Goal: Check status: Check status

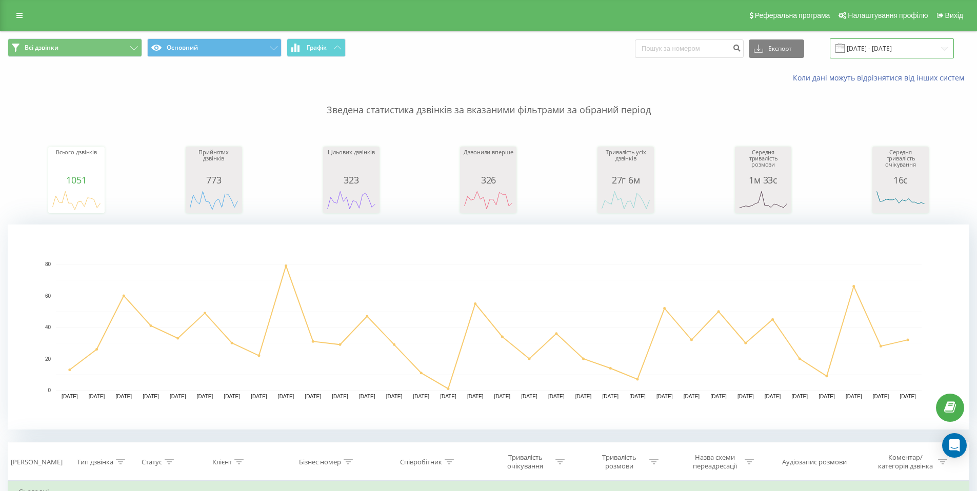
click at [916, 44] on input "[DATE] - [DATE]" at bounding box center [892, 48] width 124 height 20
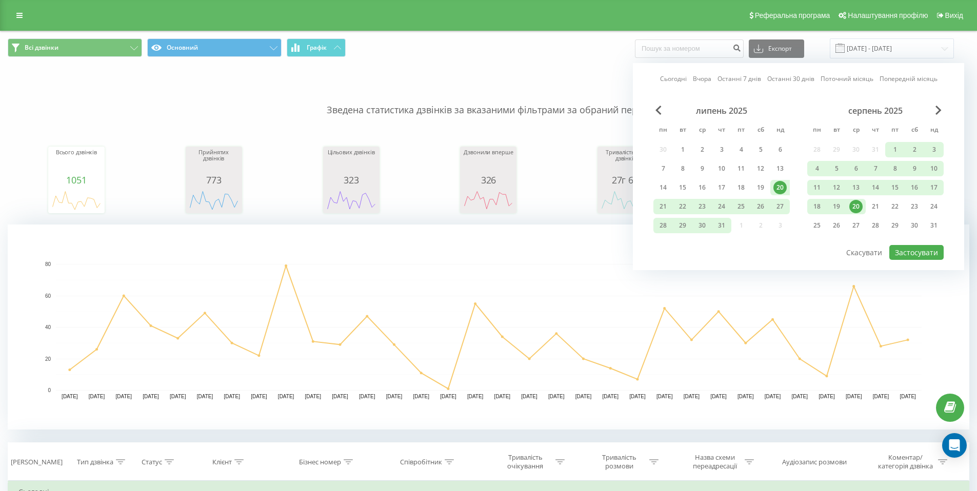
click at [855, 206] on div "20" at bounding box center [855, 206] width 13 height 13
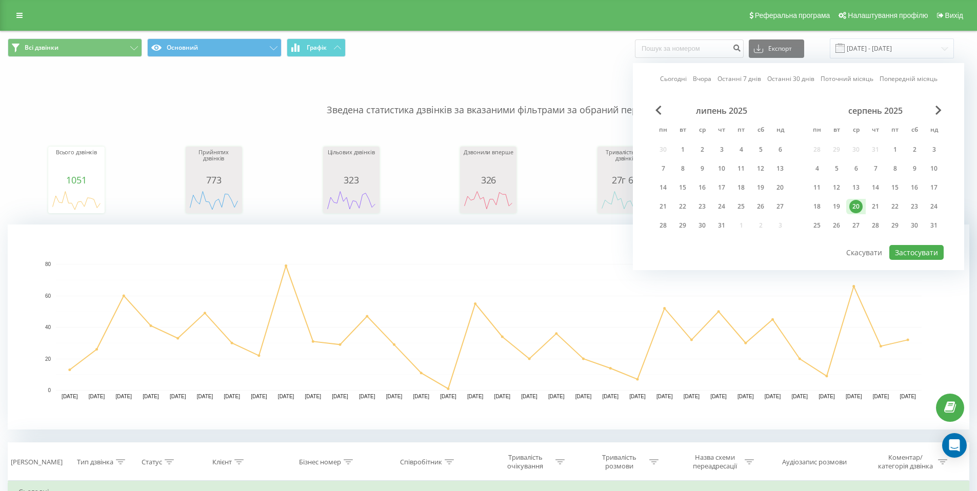
click at [855, 206] on div "20" at bounding box center [855, 206] width 13 height 13
click at [818, 206] on div "18" at bounding box center [816, 206] width 13 height 13
click at [852, 204] on div "20" at bounding box center [855, 206] width 13 height 13
click at [907, 251] on button "Застосувати" at bounding box center [916, 252] width 54 height 15
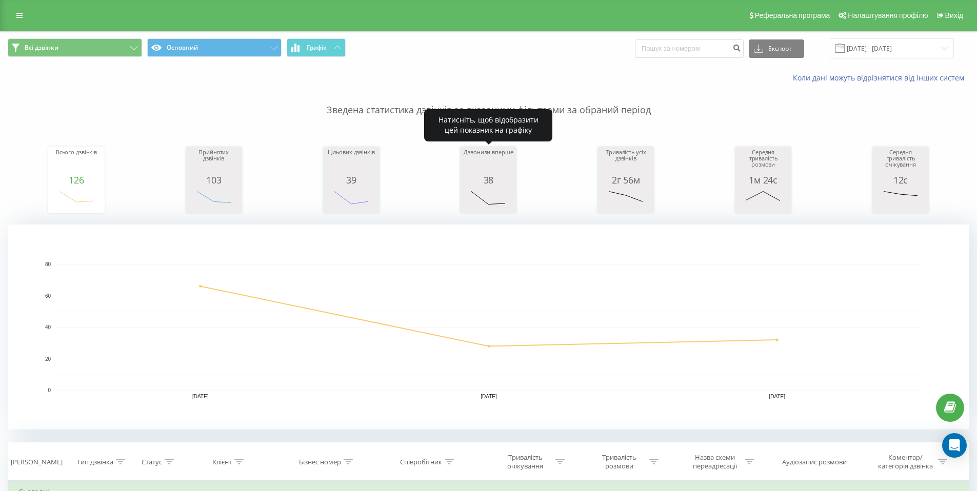
click at [497, 196] on rect "A chart." at bounding box center [488, 200] width 51 height 19
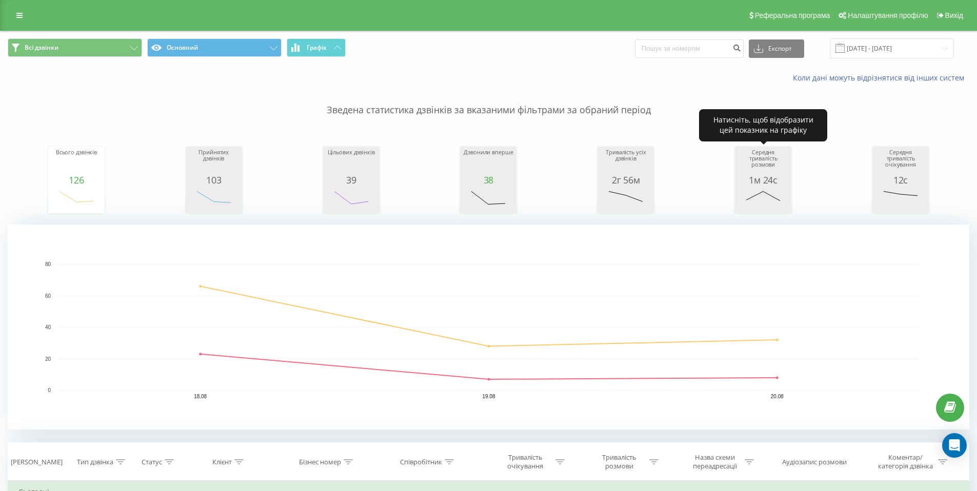
click at [746, 186] on icon "A chart." at bounding box center [763, 200] width 51 height 31
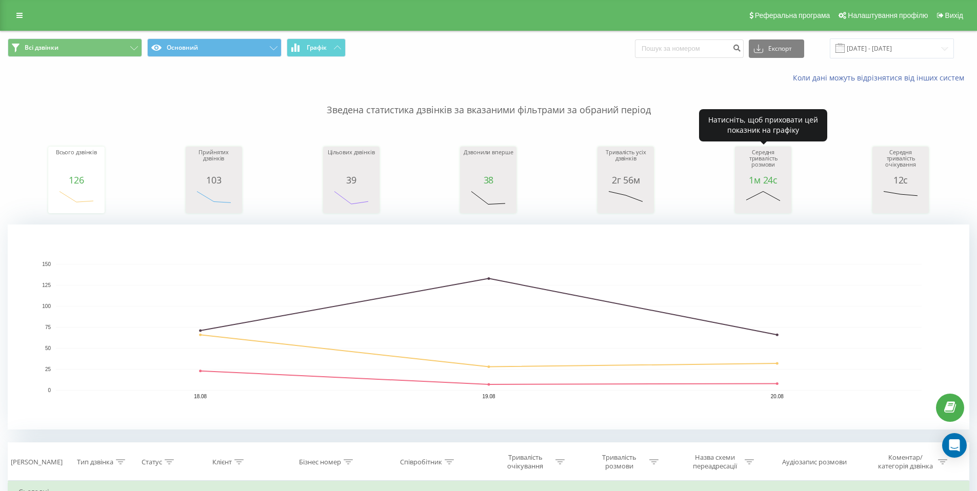
click at [746, 186] on icon "A chart." at bounding box center [763, 200] width 51 height 31
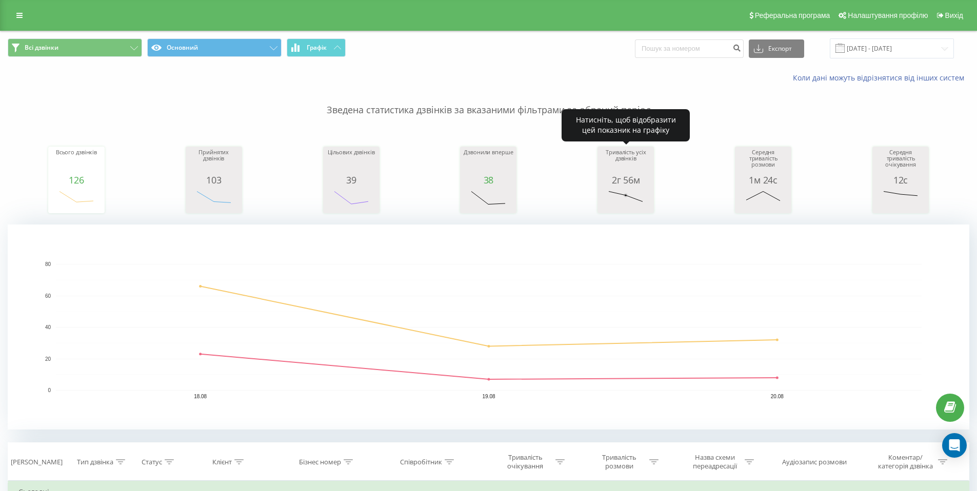
click at [628, 197] on rect "A chart." at bounding box center [625, 200] width 51 height 19
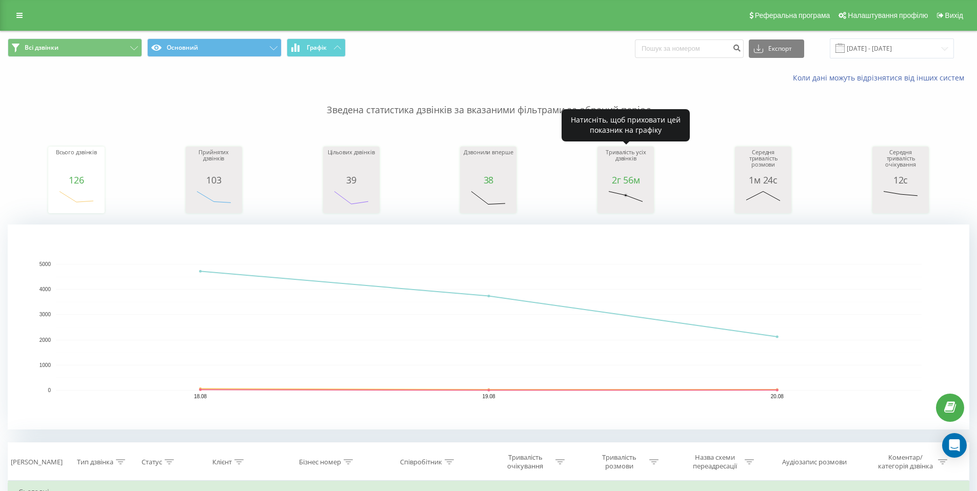
click at [628, 197] on rect "A chart." at bounding box center [625, 200] width 51 height 19
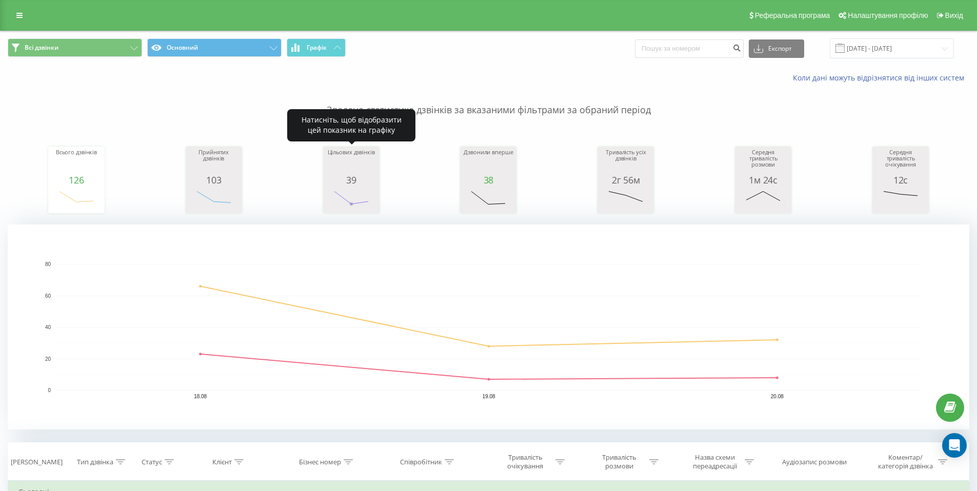
click at [355, 201] on rect "A chart." at bounding box center [351, 200] width 51 height 19
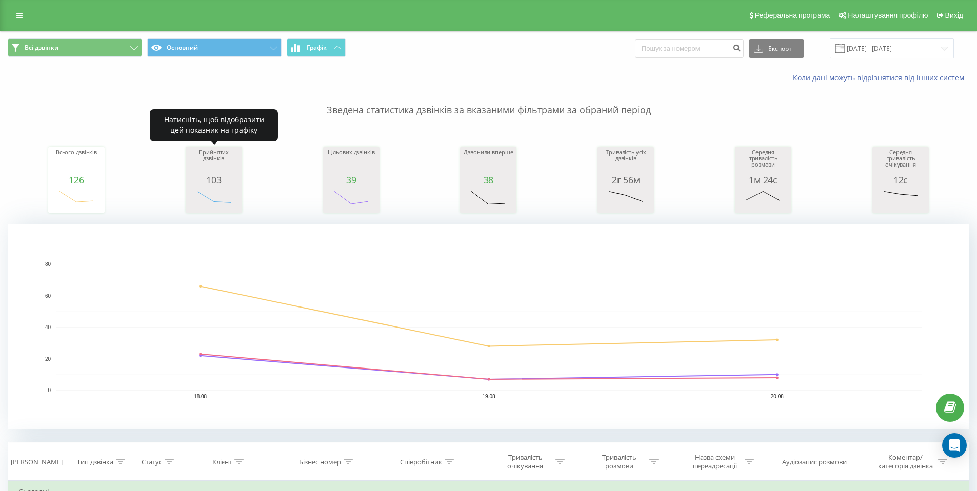
click at [230, 186] on icon "A chart." at bounding box center [213, 200] width 51 height 31
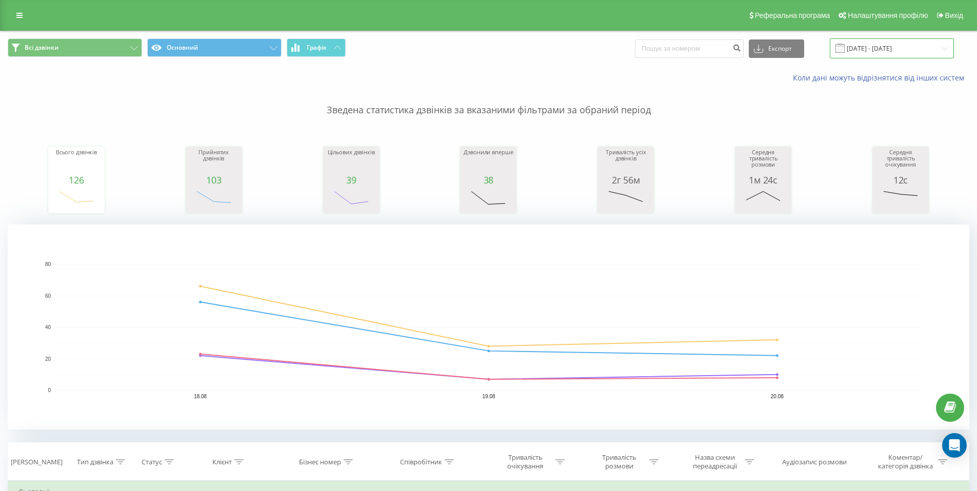
click at [917, 53] on input "[DATE] - [DATE]" at bounding box center [892, 48] width 124 height 20
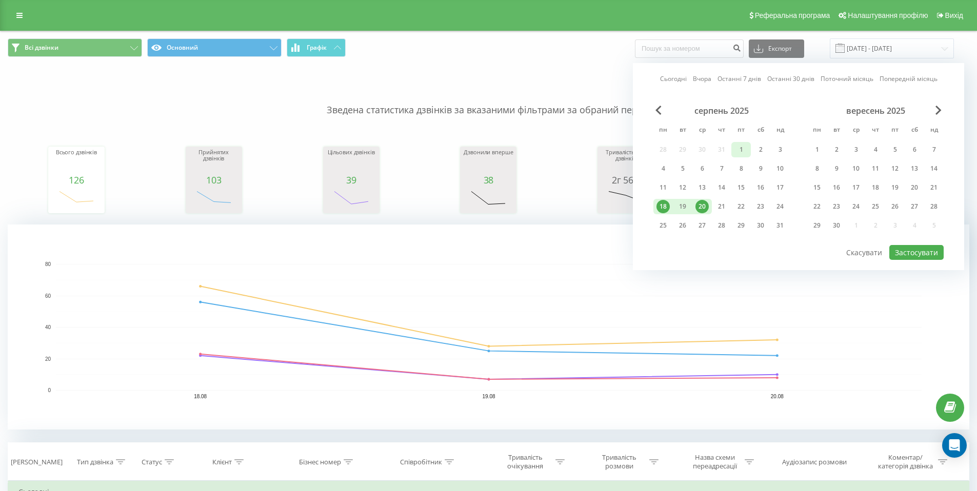
click at [742, 151] on div "1" at bounding box center [740, 149] width 13 height 13
click at [699, 211] on div "20" at bounding box center [702, 206] width 13 height 13
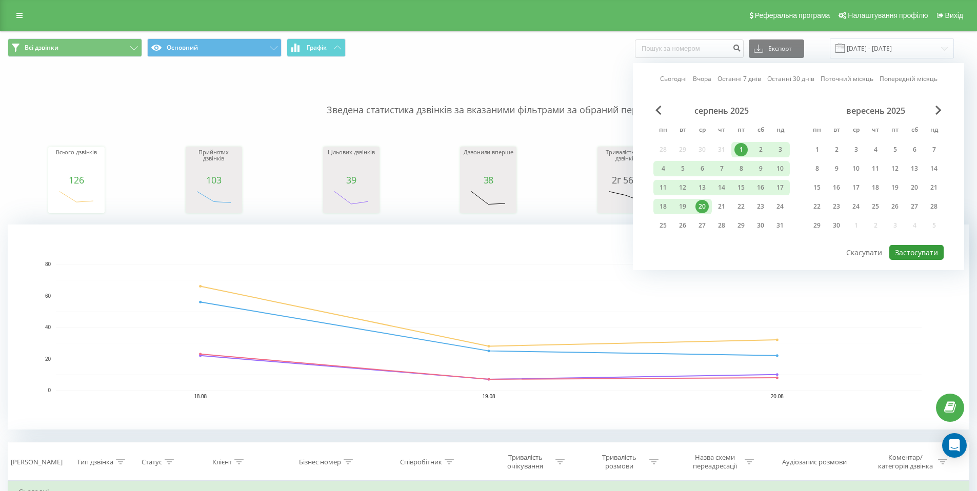
click at [906, 253] on button "Застосувати" at bounding box center [916, 252] width 54 height 15
type input "[DATE] - [DATE]"
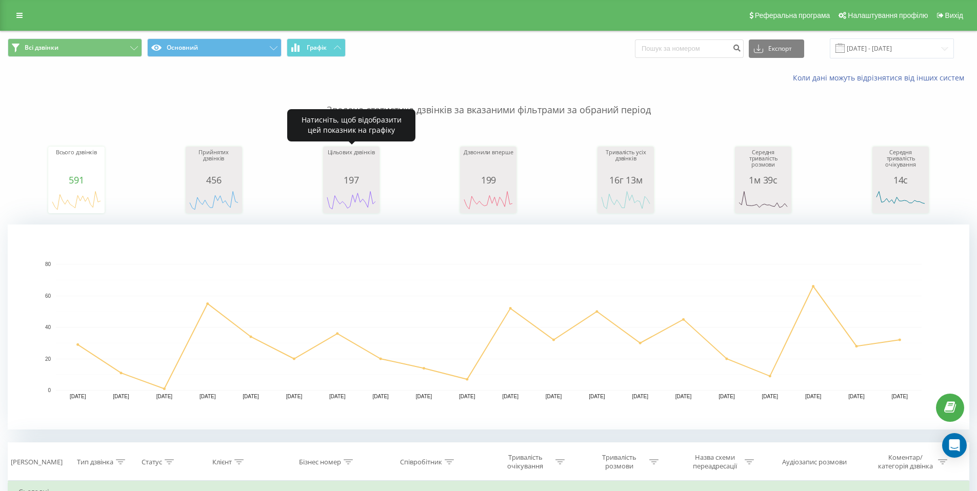
click at [342, 174] on div "Цільових дзвінків" at bounding box center [351, 162] width 51 height 26
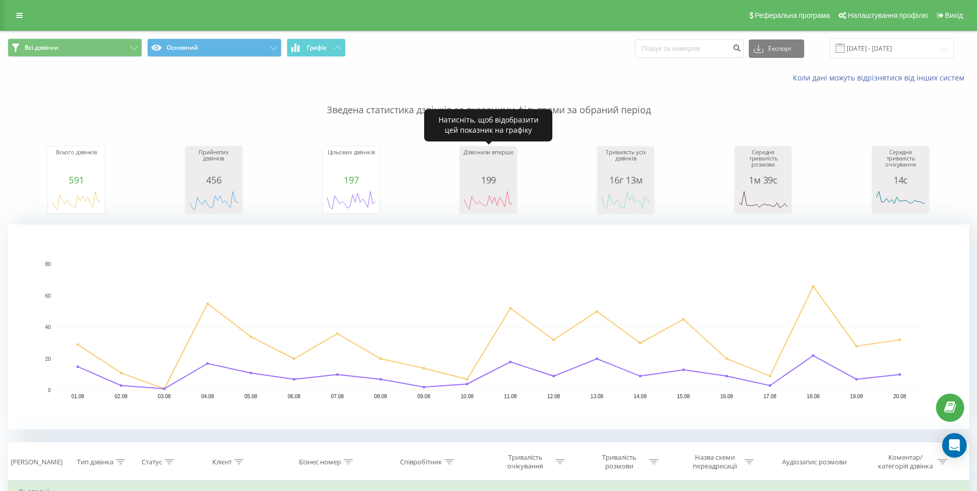
click at [474, 192] on rect "A chart." at bounding box center [488, 200] width 51 height 19
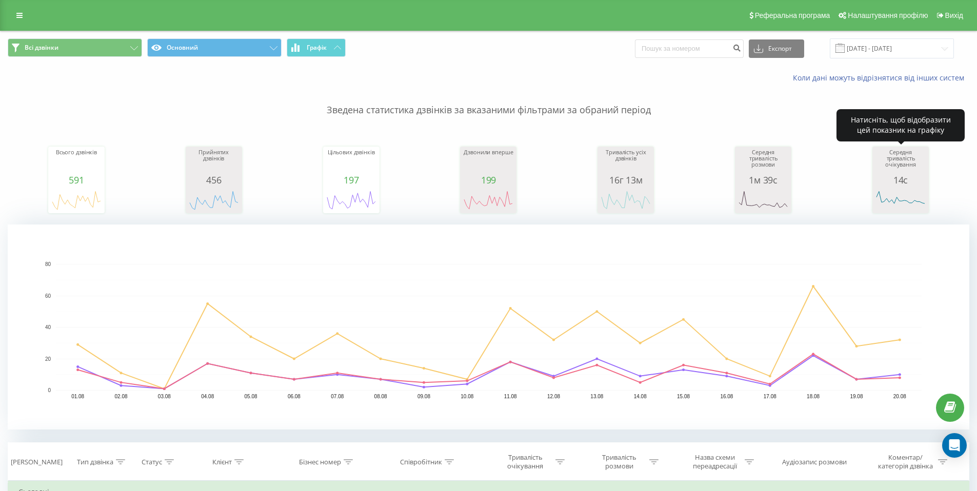
click at [889, 184] on div "14с" at bounding box center [900, 180] width 51 height 10
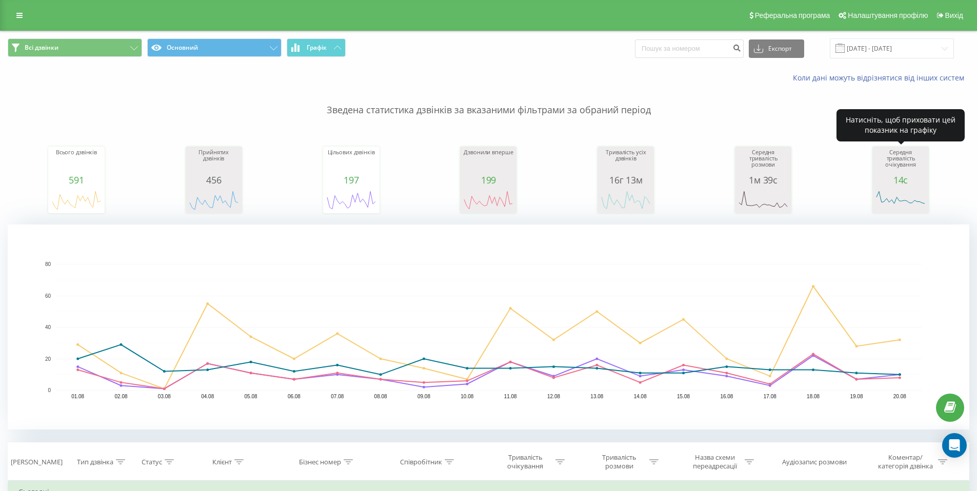
click at [889, 184] on div "14с" at bounding box center [900, 180] width 51 height 10
